Goal: Navigation & Orientation: Find specific page/section

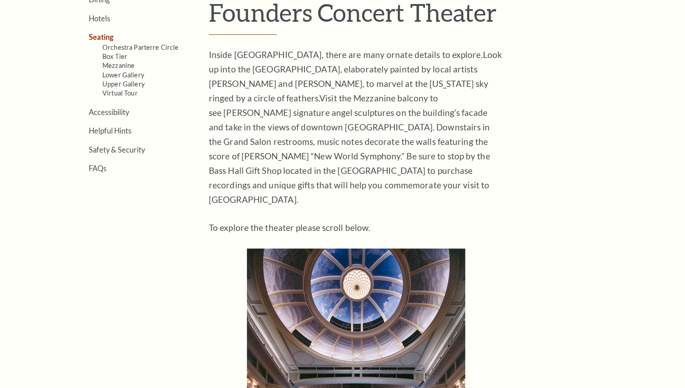
scroll to position [288, 0]
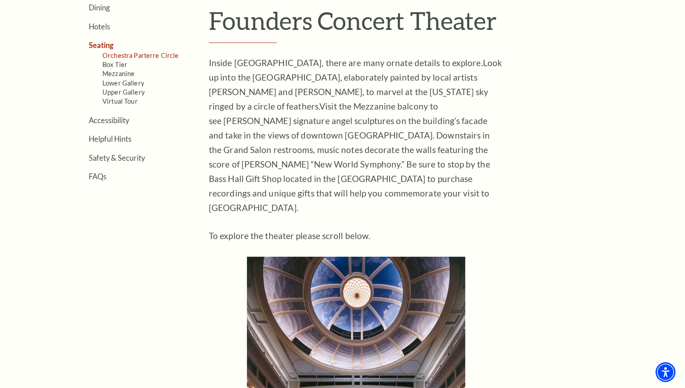
click at [143, 56] on link "Orchestra Parterre Circle" at bounding box center [140, 56] width 77 height 8
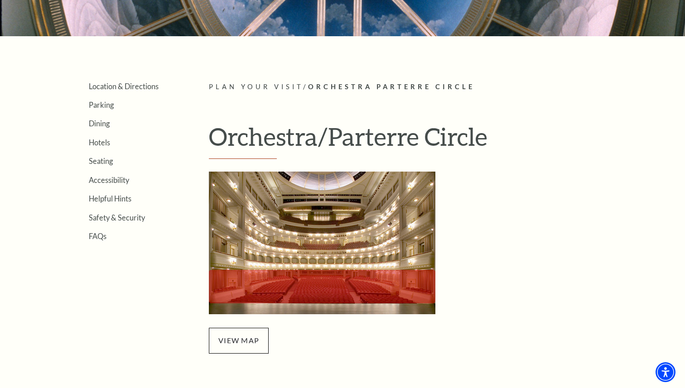
scroll to position [284, 0]
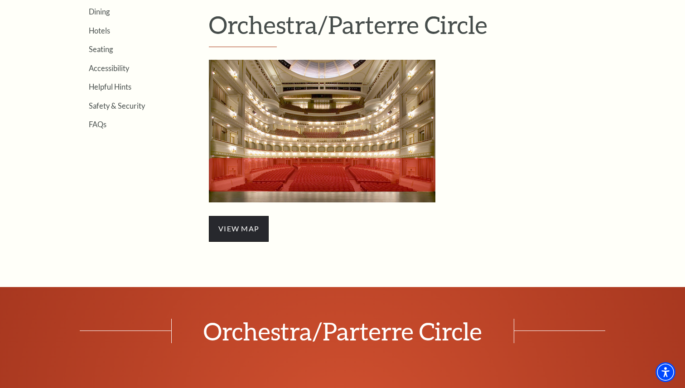
click at [240, 230] on span "view map" at bounding box center [239, 228] width 60 height 25
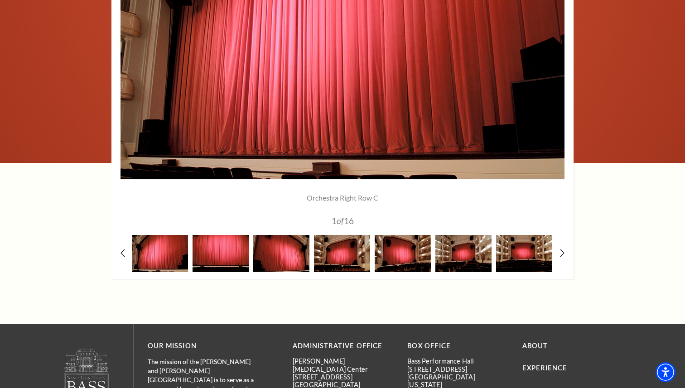
scroll to position [776, 0]
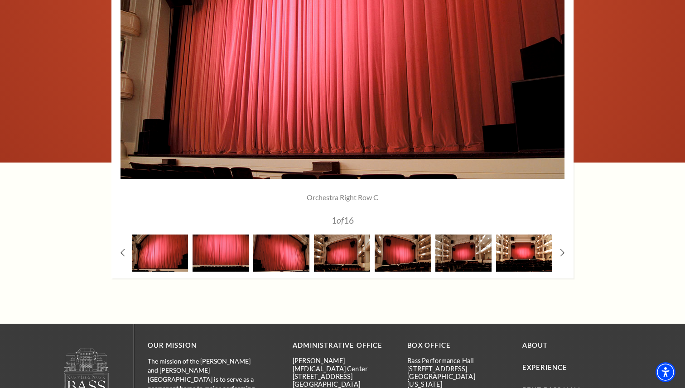
click at [503, 261] on img at bounding box center [524, 253] width 56 height 37
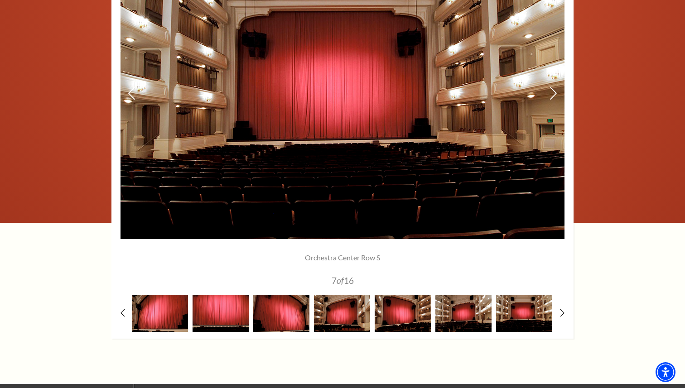
scroll to position [714, 0]
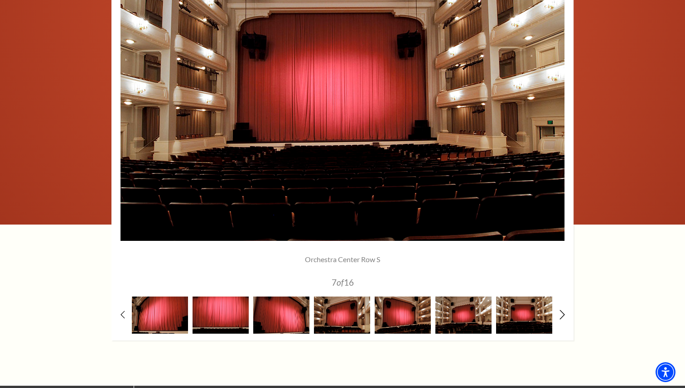
click at [561, 315] on icon at bounding box center [562, 315] width 6 height 10
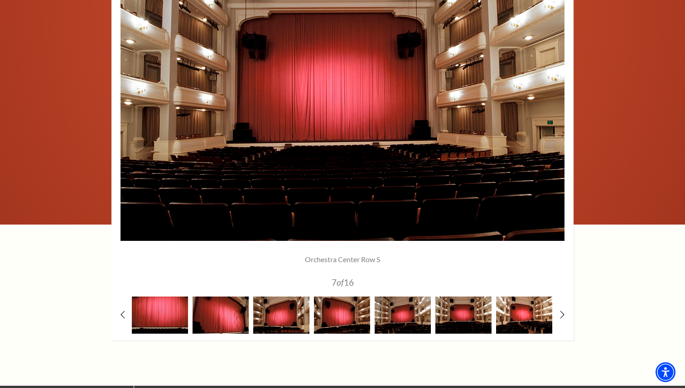
click at [518, 318] on img at bounding box center [524, 315] width 56 height 37
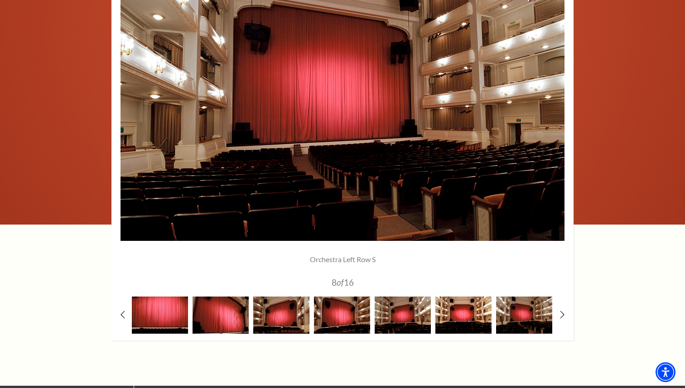
click at [468, 303] on img at bounding box center [463, 315] width 56 height 37
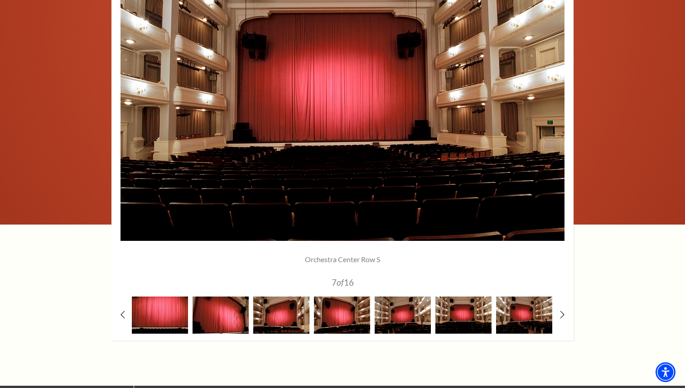
click at [552, 306] on div at bounding box center [524, 315] width 61 height 37
click at [556, 307] on div at bounding box center [342, 140] width 462 height 399
click at [559, 321] on div at bounding box center [342, 140] width 462 height 399
click at [560, 310] on div at bounding box center [342, 140] width 462 height 399
click at [561, 315] on icon at bounding box center [562, 315] width 6 height 10
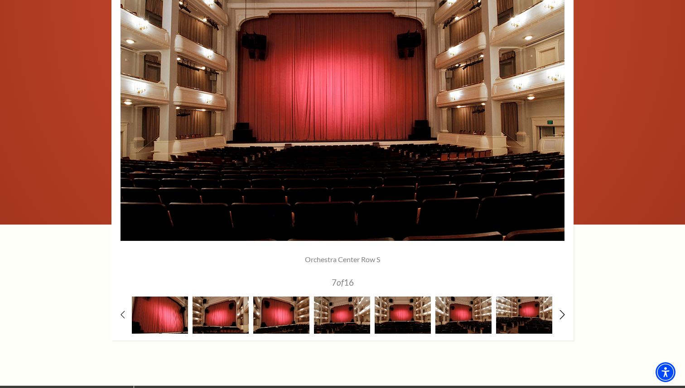
click at [561, 316] on icon at bounding box center [562, 315] width 6 height 10
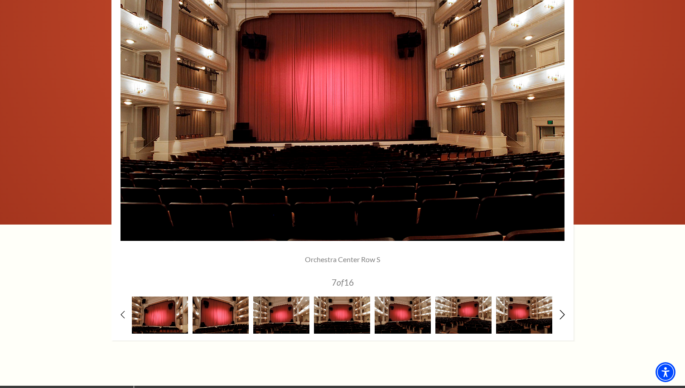
click at [561, 316] on icon at bounding box center [562, 315] width 6 height 10
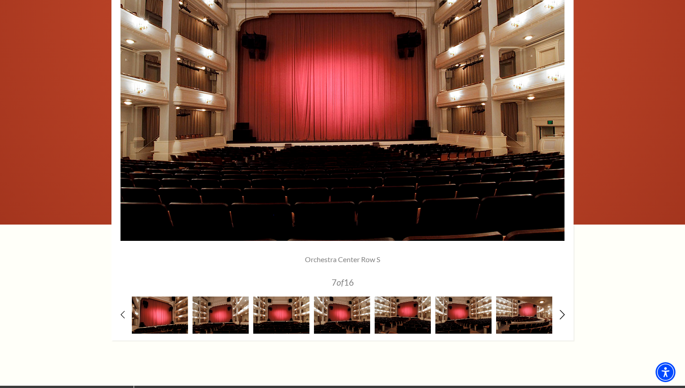
click at [561, 316] on icon at bounding box center [562, 315] width 6 height 10
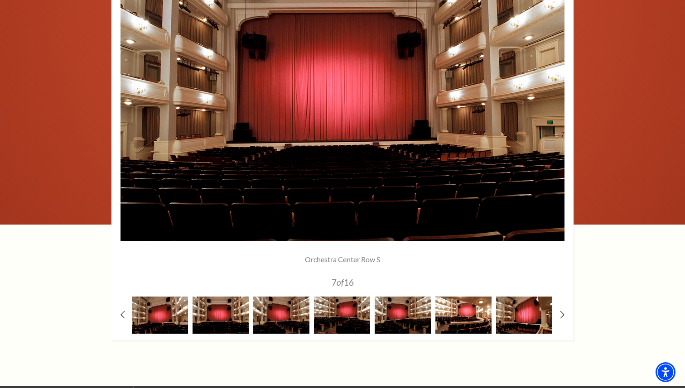
click at [458, 316] on img at bounding box center [463, 315] width 56 height 37
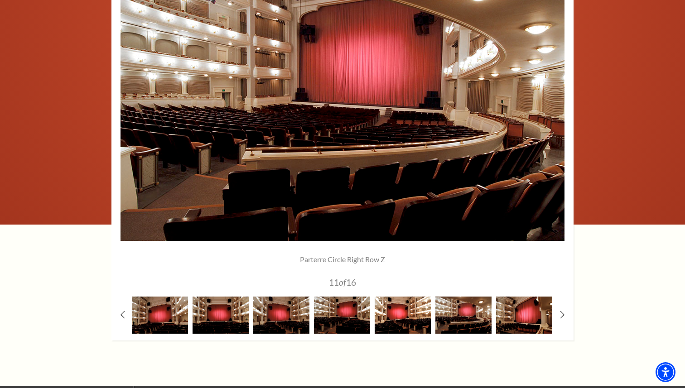
click at [417, 309] on img at bounding box center [402, 315] width 56 height 37
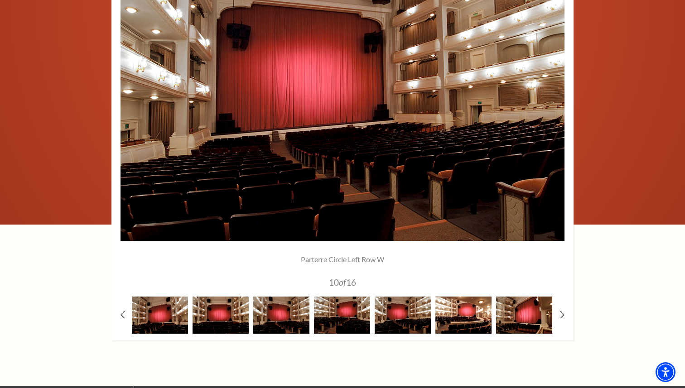
click at [475, 311] on img at bounding box center [463, 315] width 56 height 37
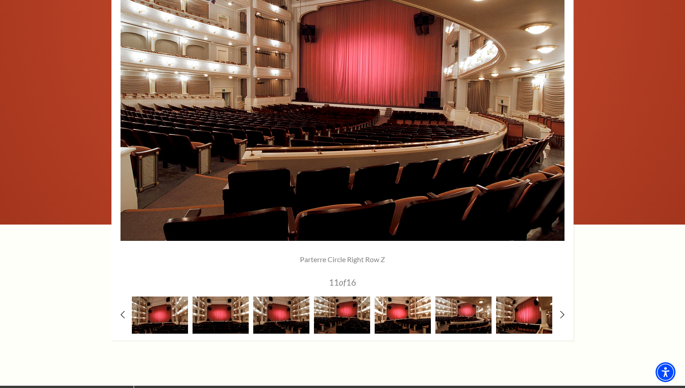
click at [395, 311] on img at bounding box center [402, 315] width 56 height 37
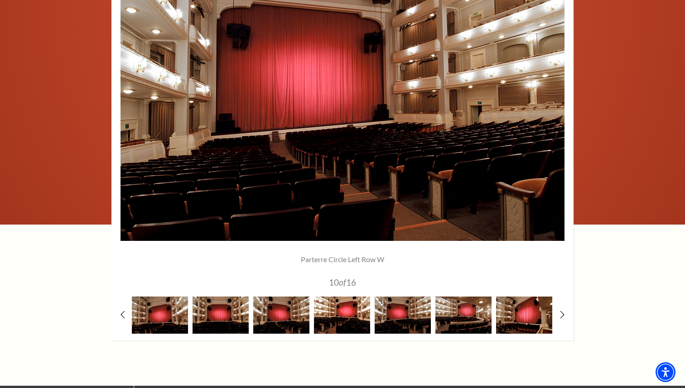
click at [349, 328] on img at bounding box center [342, 315] width 56 height 37
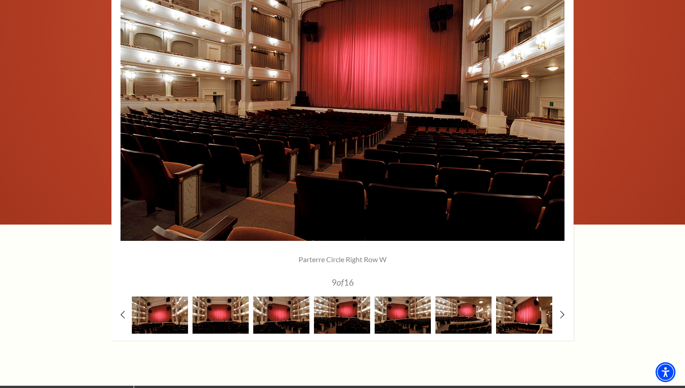
click at [311, 325] on div at bounding box center [281, 315] width 61 height 37
click at [299, 321] on img at bounding box center [281, 315] width 56 height 37
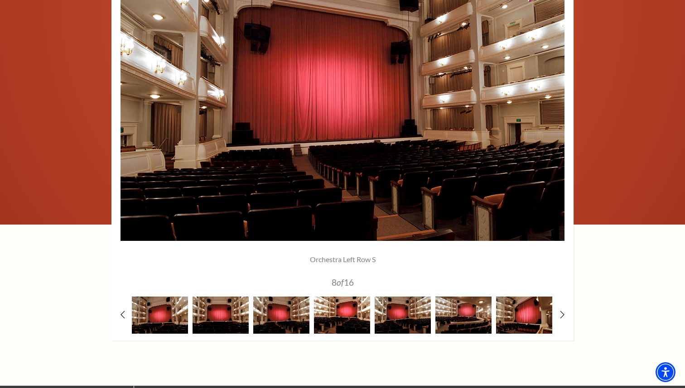
click at [328, 321] on img at bounding box center [342, 315] width 56 height 37
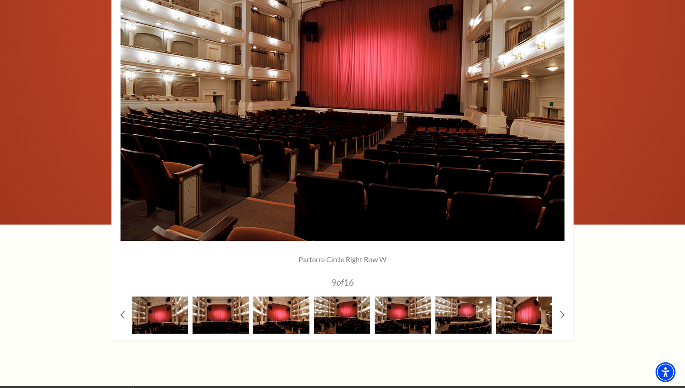
click at [292, 320] on img at bounding box center [281, 315] width 56 height 37
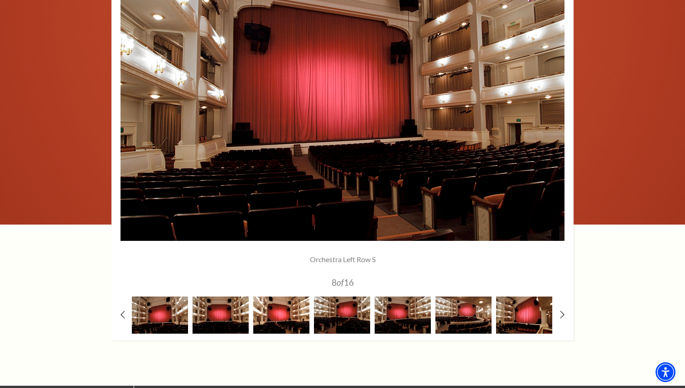
click at [260, 320] on img at bounding box center [281, 315] width 56 height 37
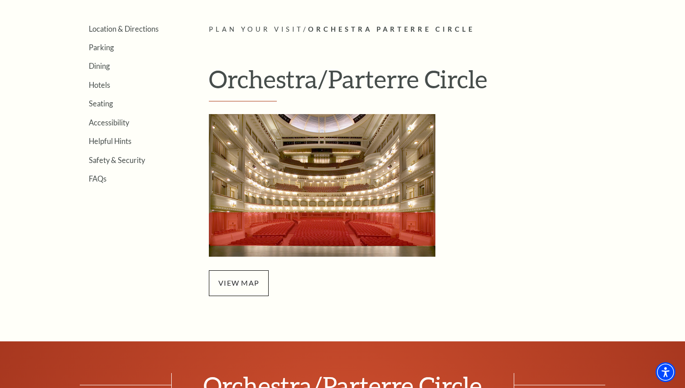
scroll to position [229, 0]
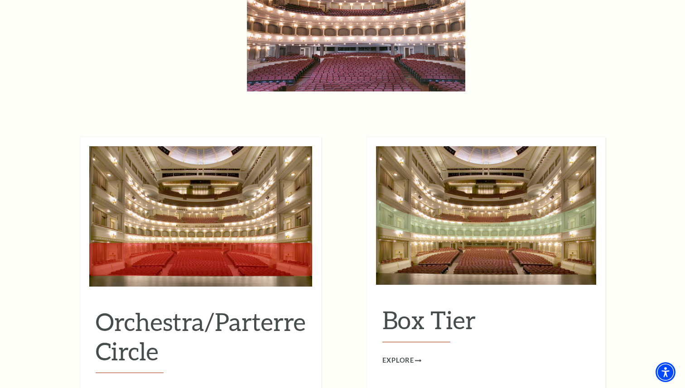
scroll to position [750, 0]
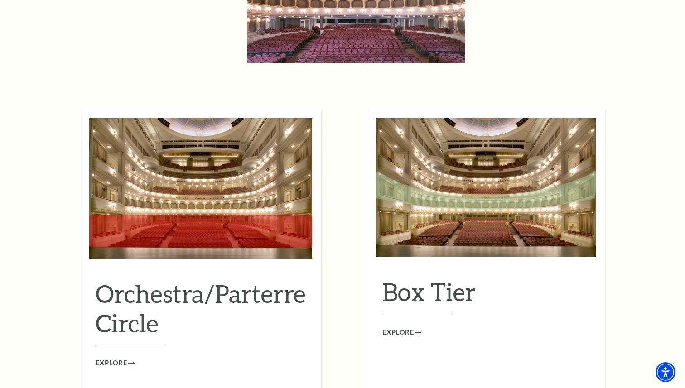
click at [153, 287] on h2 "Orchestra/Parterre Circle" at bounding box center [201, 312] width 210 height 67
click at [149, 279] on h2 "Orchestra/Parterre Circle" at bounding box center [201, 312] width 210 height 67
click at [123, 358] on span "Explore" at bounding box center [112, 363] width 32 height 11
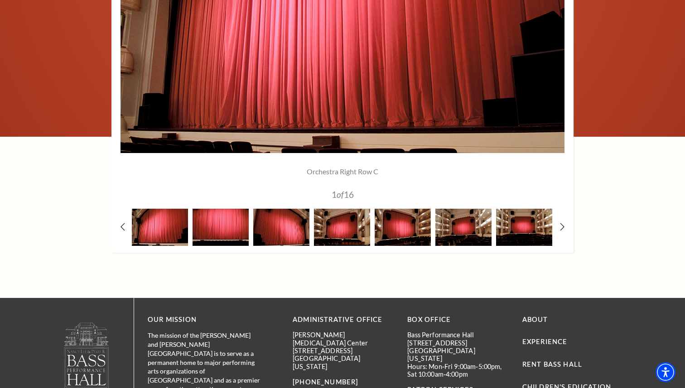
scroll to position [803, 0]
